Goal: Task Accomplishment & Management: Use online tool/utility

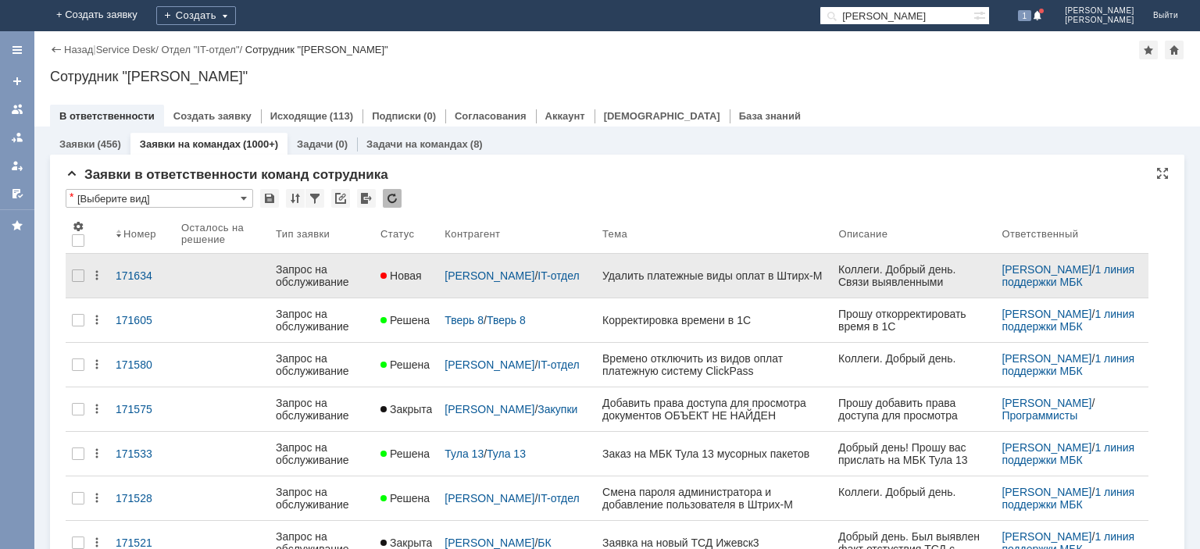
click at [316, 276] on div "Запрос на обслуживание" at bounding box center [322, 275] width 92 height 25
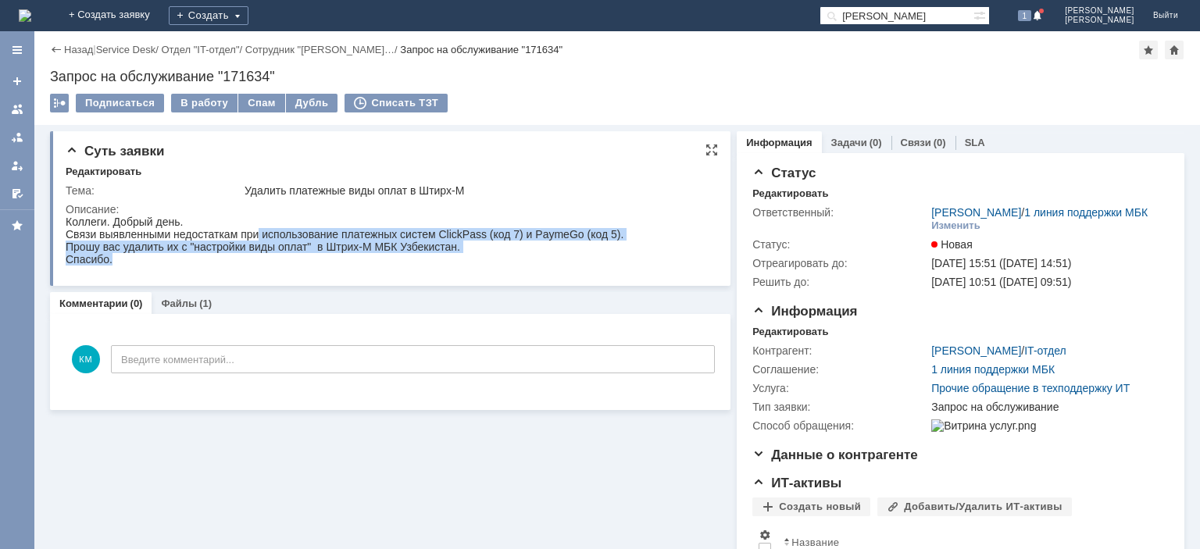
drag, startPoint x: 260, startPoint y: 234, endPoint x: 648, endPoint y: 484, distance: 461.6
click at [583, 264] on div "Коллеги. Добрый день. Связи выявленными недостаткам при использование платежных…" at bounding box center [345, 241] width 558 height 50
click at [548, 233] on div "Коллеги. Добрый день. Связи выявленными недостаткам при использование платежных…" at bounding box center [345, 241] width 558 height 50
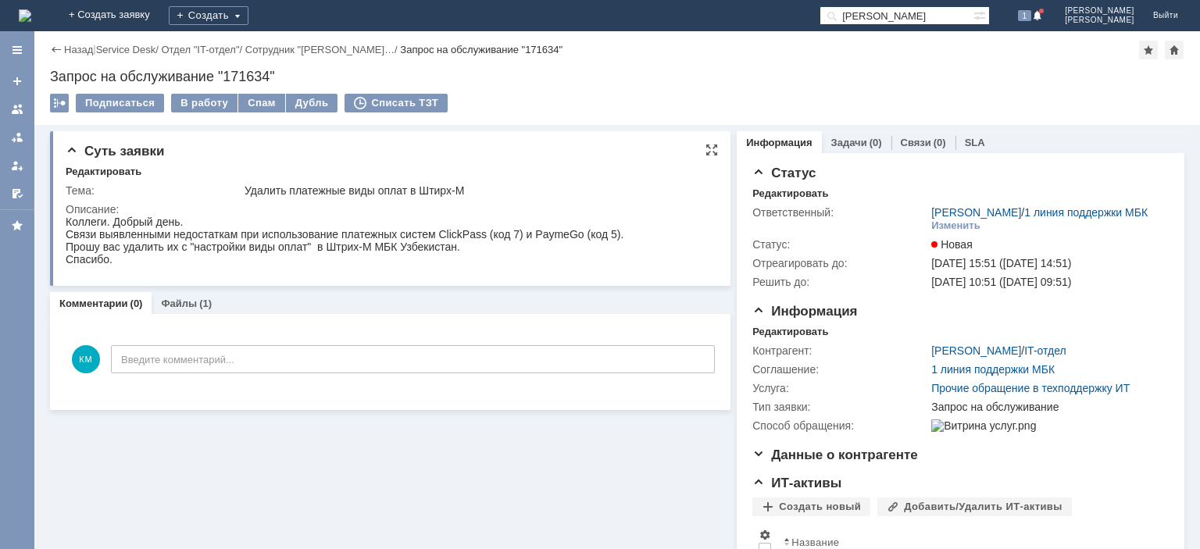
click at [458, 230] on div "Коллеги. Добрый день. Связи выявленными недостаткам при использование платежных…" at bounding box center [345, 241] width 558 height 50
click at [208, 99] on div "В работу" at bounding box center [204, 103] width 66 height 19
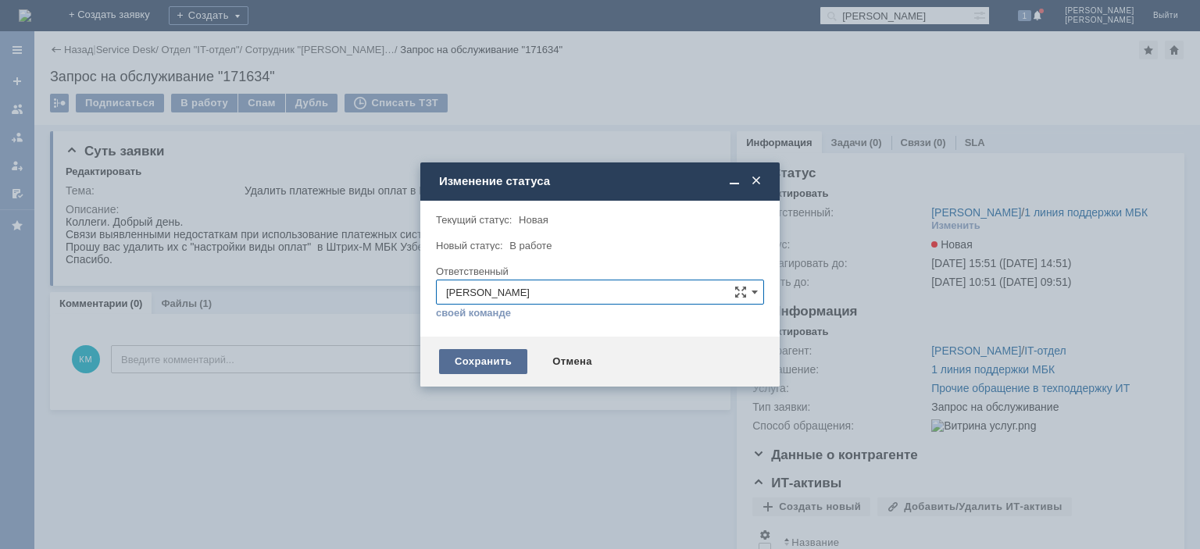
click at [505, 360] on div "Сохранить" at bounding box center [483, 361] width 88 height 25
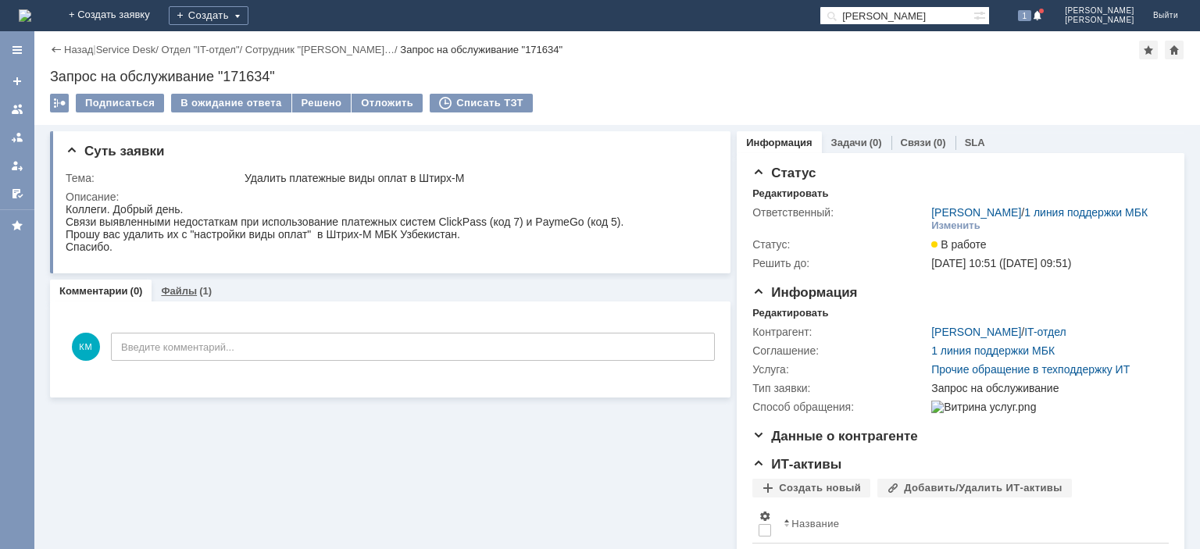
click at [187, 291] on link "Файлы" at bounding box center [179, 291] width 36 height 12
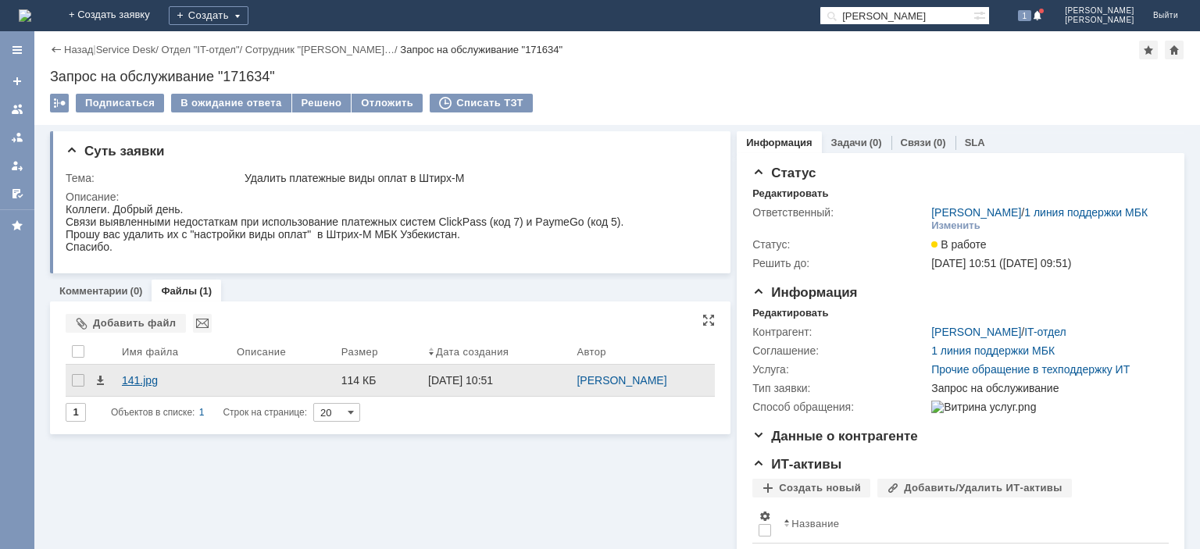
click at [149, 376] on div "141.jpg" at bounding box center [173, 380] width 102 height 12
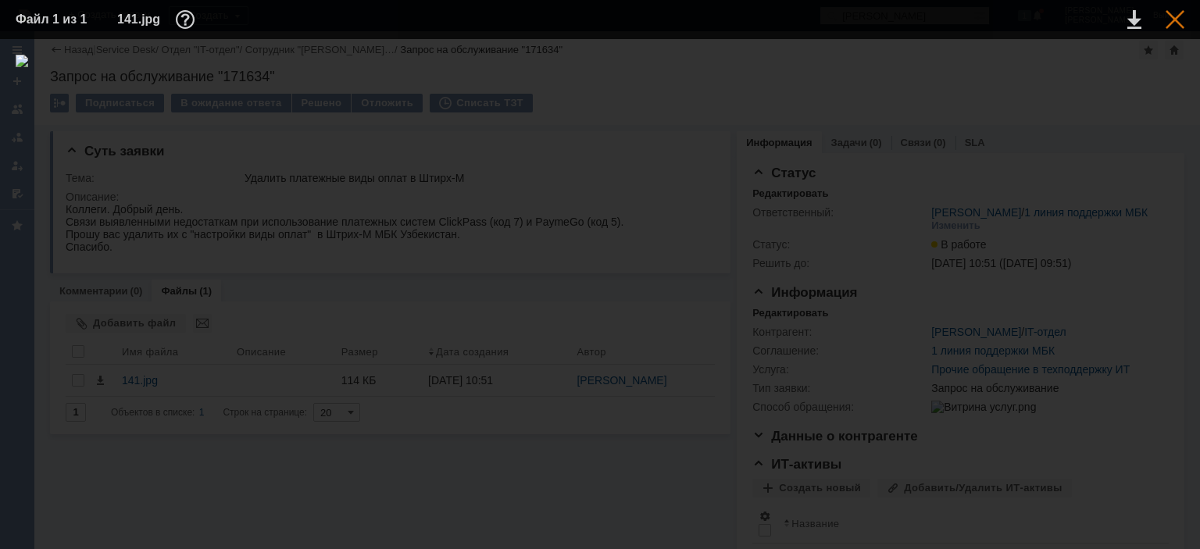
click at [1175, 21] on div at bounding box center [1174, 19] width 19 height 19
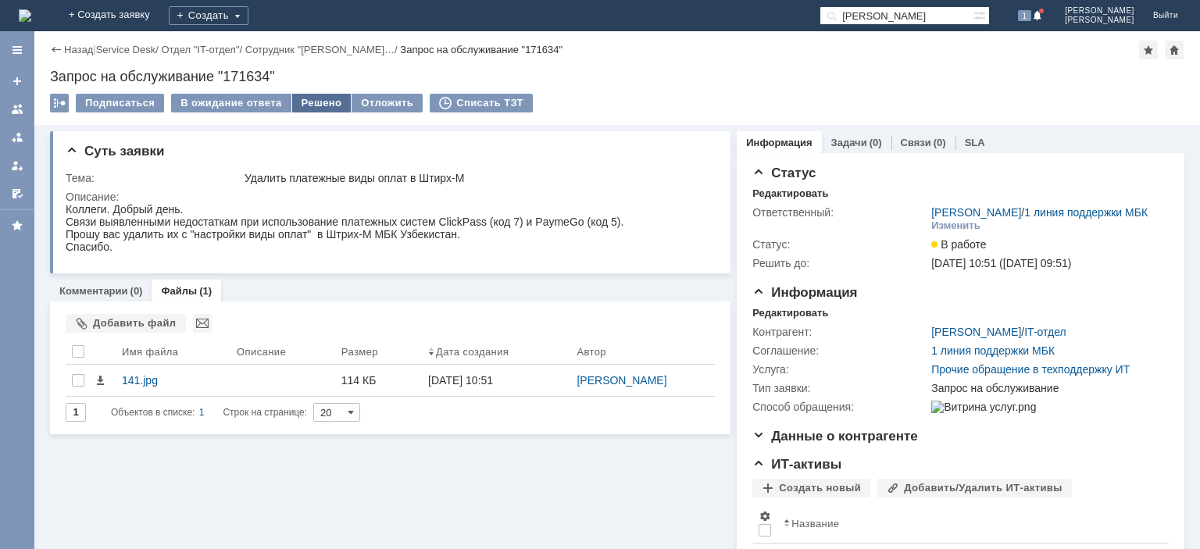
click at [323, 94] on div "Решено" at bounding box center [321, 103] width 59 height 19
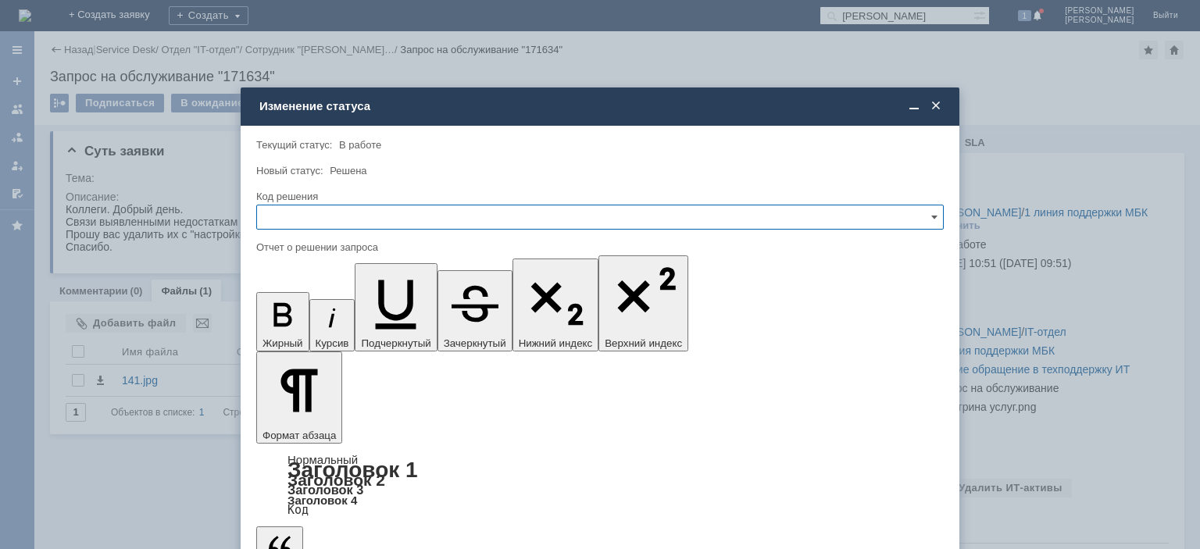
click at [310, 214] on input "text" at bounding box center [599, 217] width 687 height 25
click at [297, 319] on span "Решено" at bounding box center [599, 323] width 667 height 12
type input "Решено"
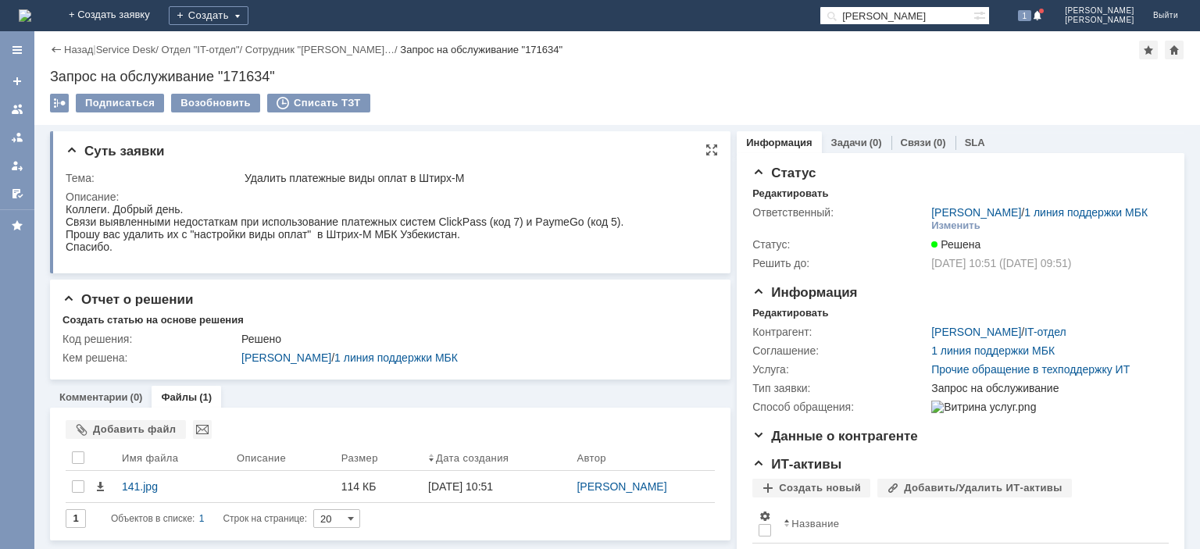
click at [94, 255] on div at bounding box center [389, 230] width 646 height 55
click at [86, 397] on link "Комментарии" at bounding box center [93, 397] width 69 height 12
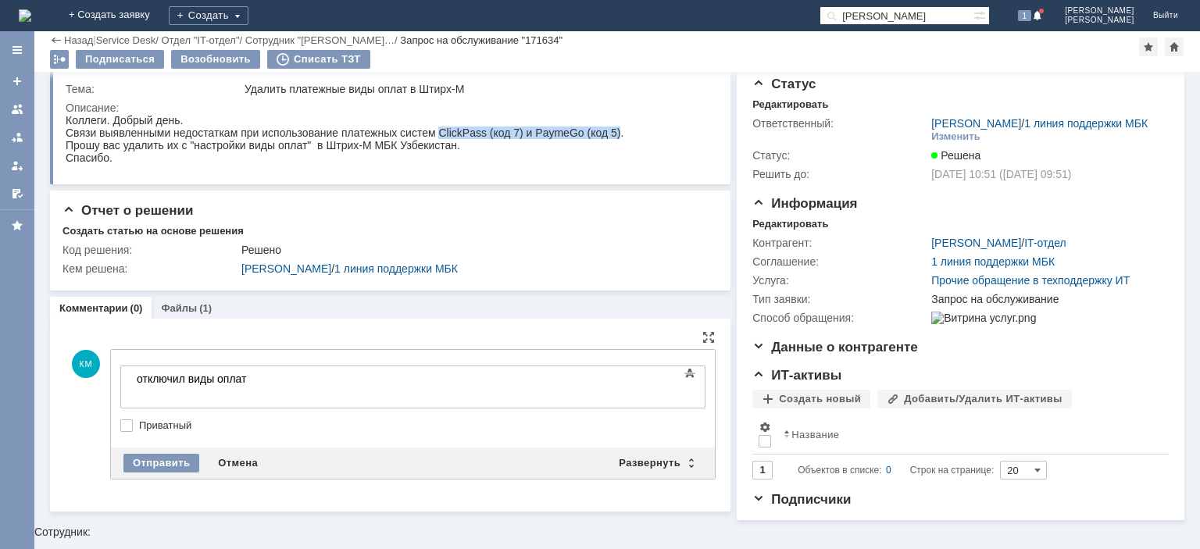
drag, startPoint x: 442, startPoint y: 131, endPoint x: 620, endPoint y: 134, distance: 178.1
click at [620, 134] on div "Коллеги. Добрый день. Связи выявленными недостаткам при использование платежных…" at bounding box center [345, 139] width 558 height 50
copy div "ClickPass (код 7) и PaymeGo (код 5)"
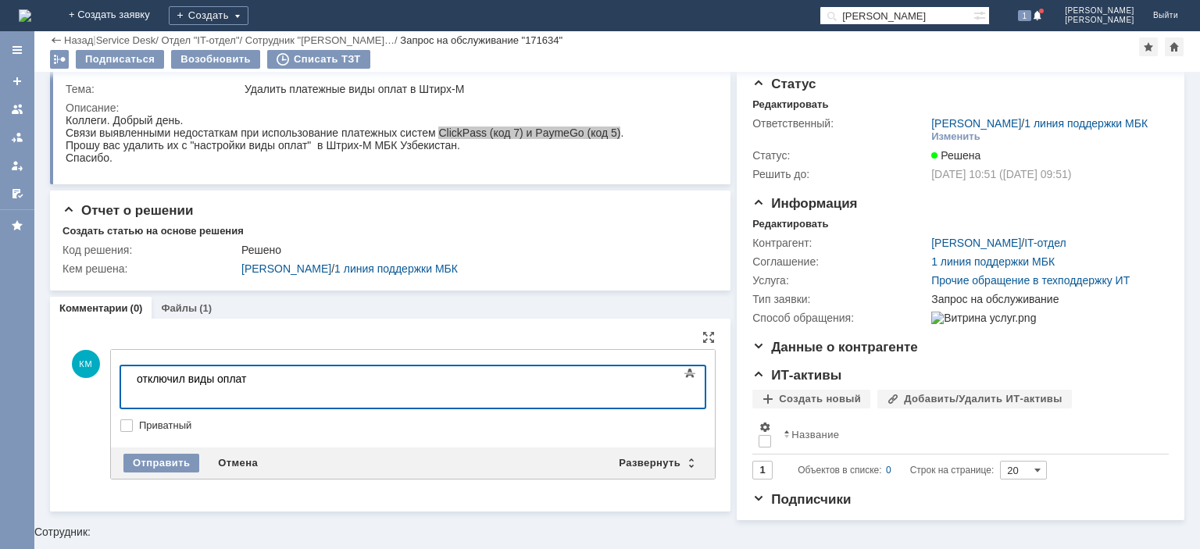
click at [249, 379] on body "отключил виды оплат" at bounding box center [247, 384] width 234 height 37
click at [174, 457] on div "Отправить" at bounding box center [161, 463] width 76 height 19
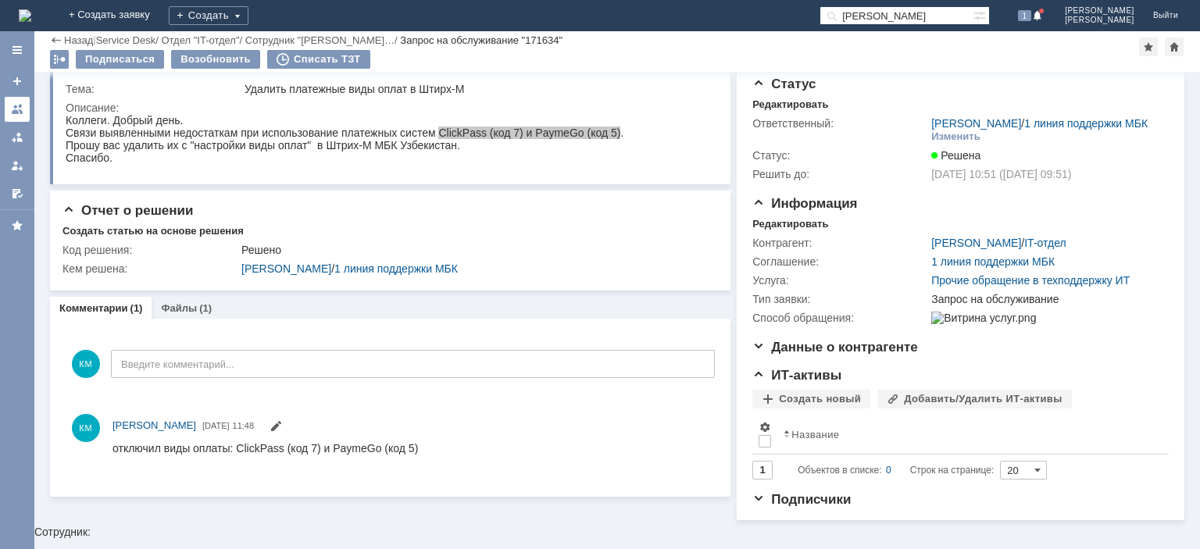
click at [16, 108] on div at bounding box center [17, 109] width 12 height 12
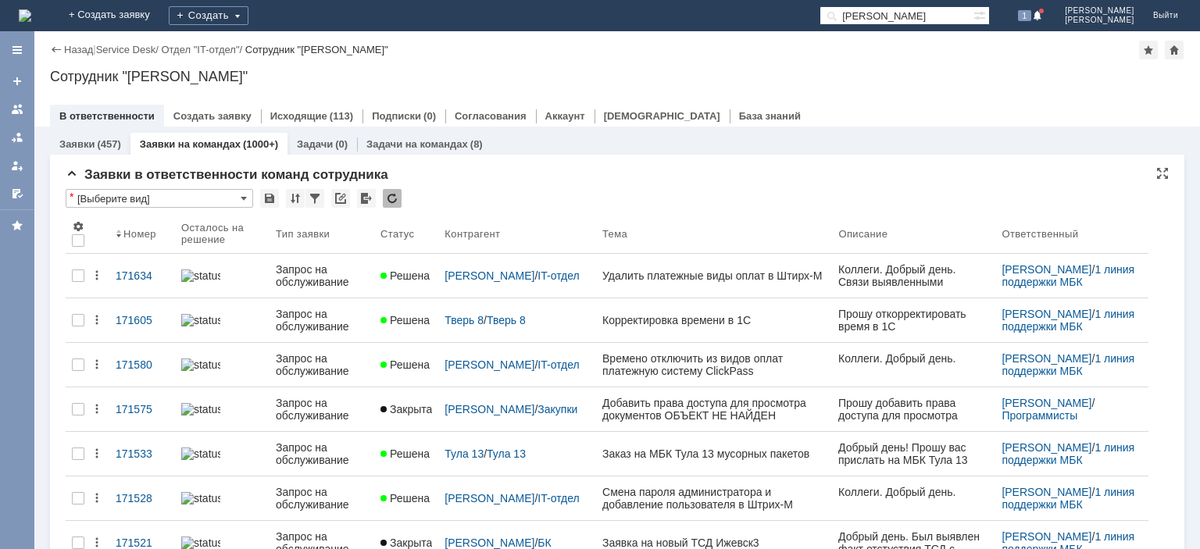
click at [389, 201] on div at bounding box center [392, 198] width 19 height 19
